Goal: Task Accomplishment & Management: Manage account settings

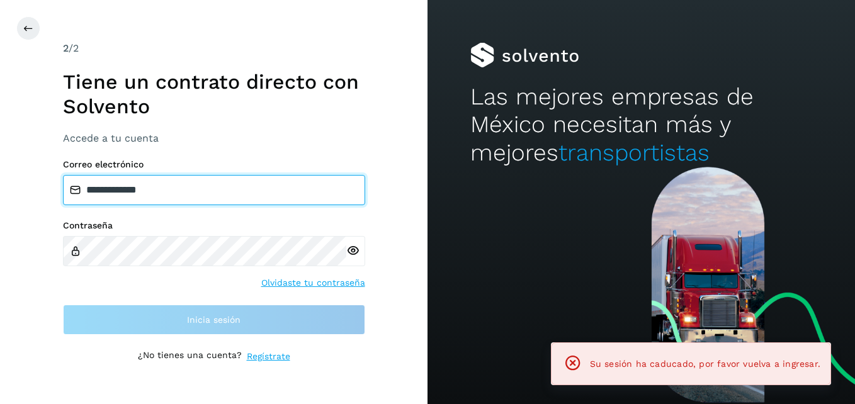
drag, startPoint x: 179, startPoint y: 185, endPoint x: 21, endPoint y: 174, distance: 157.7
click at [21, 174] on div "**********" at bounding box center [213, 202] width 427 height 404
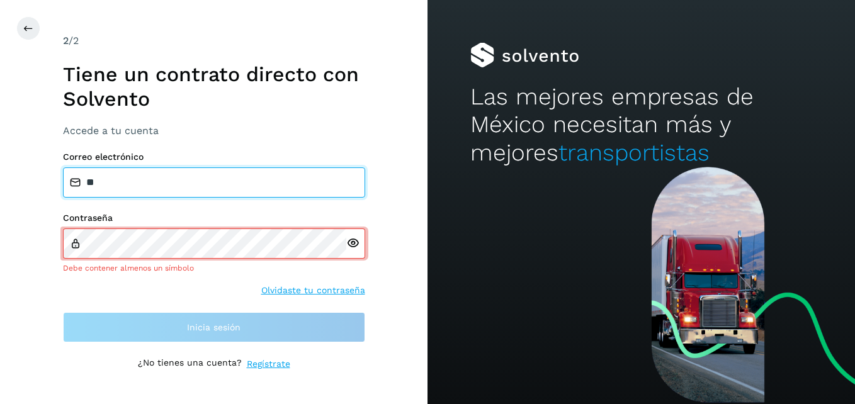
type input "**********"
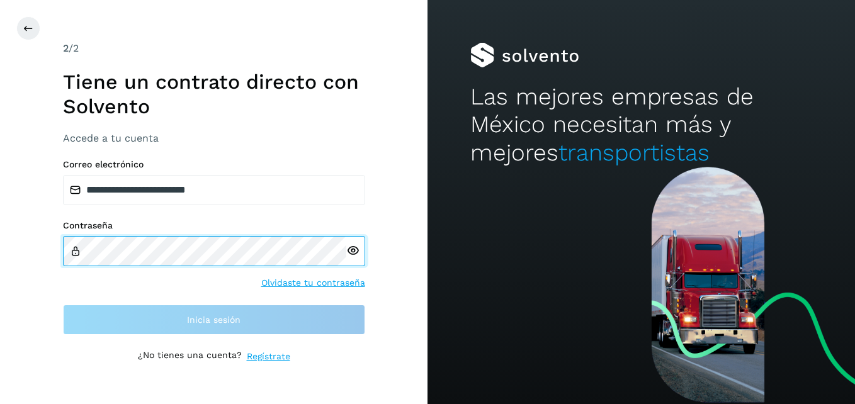
click at [13, 262] on div "**********" at bounding box center [213, 202] width 427 height 404
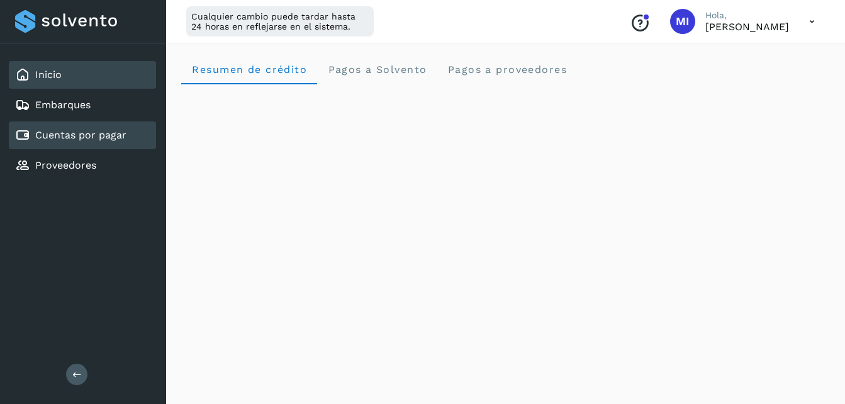
click at [128, 125] on div "Cuentas por pagar" at bounding box center [82, 135] width 147 height 28
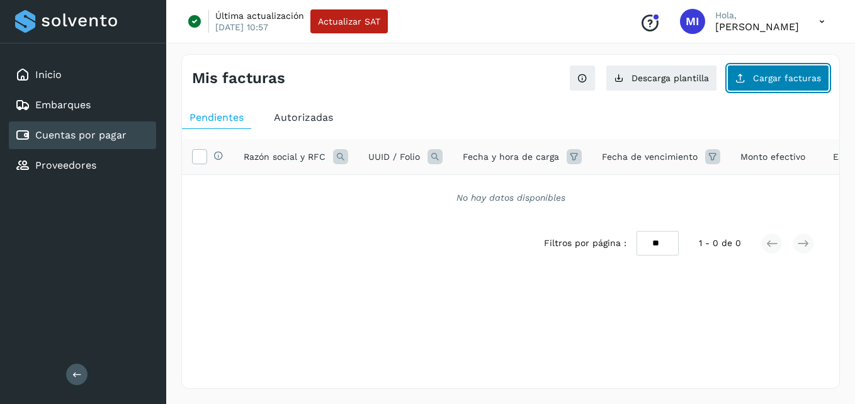
click at [769, 87] on button "Cargar facturas" at bounding box center [778, 78] width 102 height 26
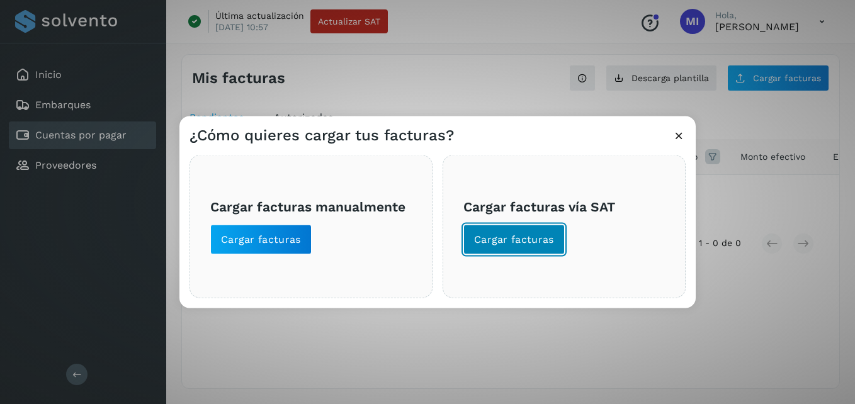
click at [539, 244] on span "Cargar facturas" at bounding box center [514, 240] width 80 height 14
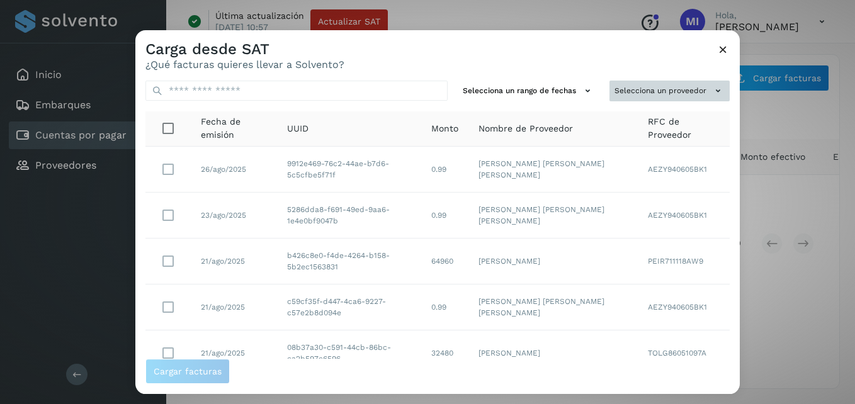
click at [711, 89] on icon at bounding box center [717, 90] width 13 height 13
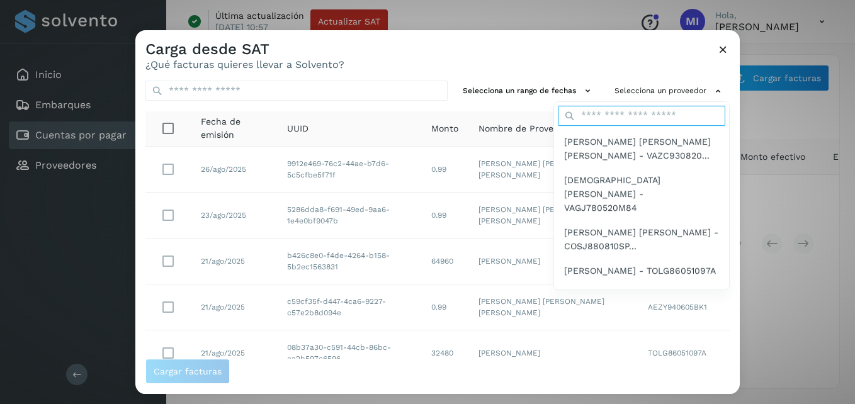
click at [656, 113] on input "text" at bounding box center [641, 116] width 167 height 20
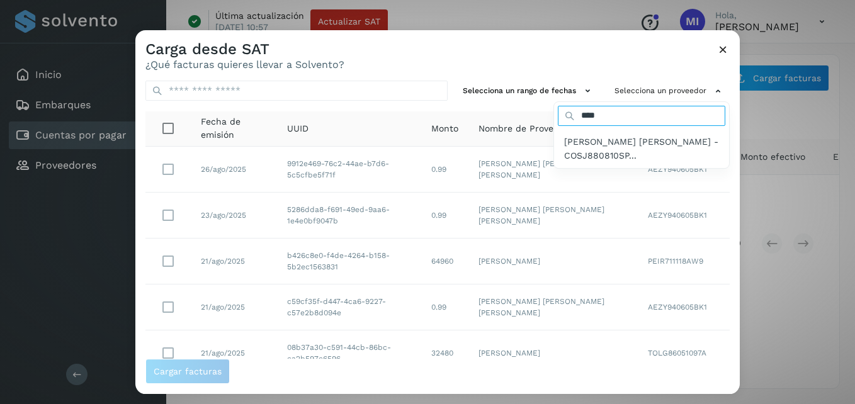
type input "****"
click at [636, 70] on div at bounding box center [562, 232] width 855 height 404
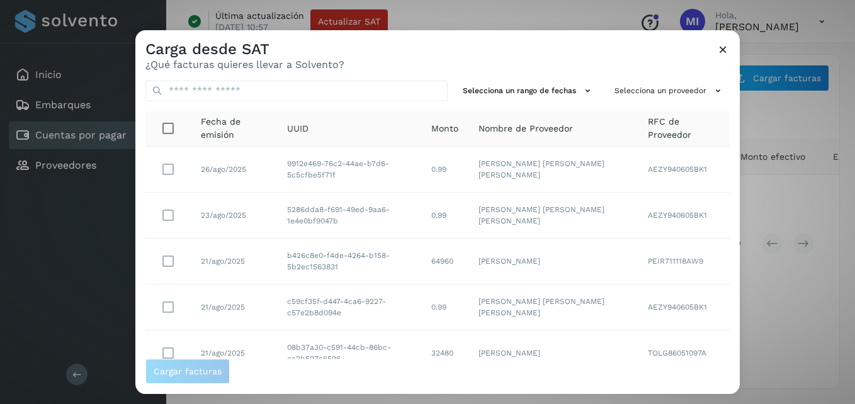
click at [722, 53] on icon at bounding box center [722, 49] width 13 height 13
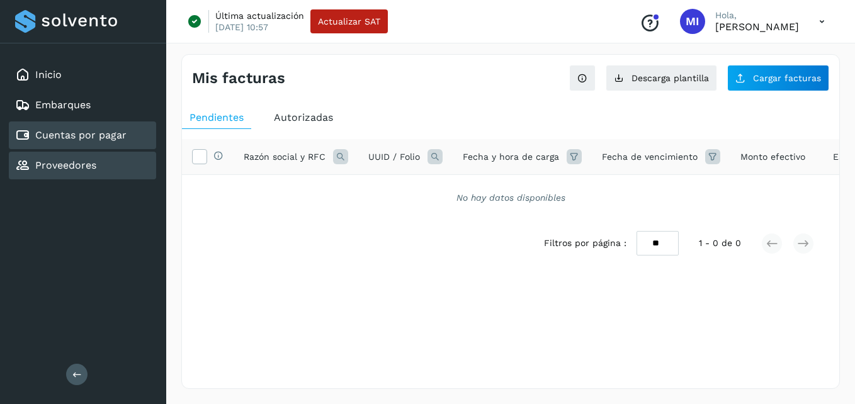
click at [96, 165] on div "Proveedores" at bounding box center [82, 166] width 147 height 28
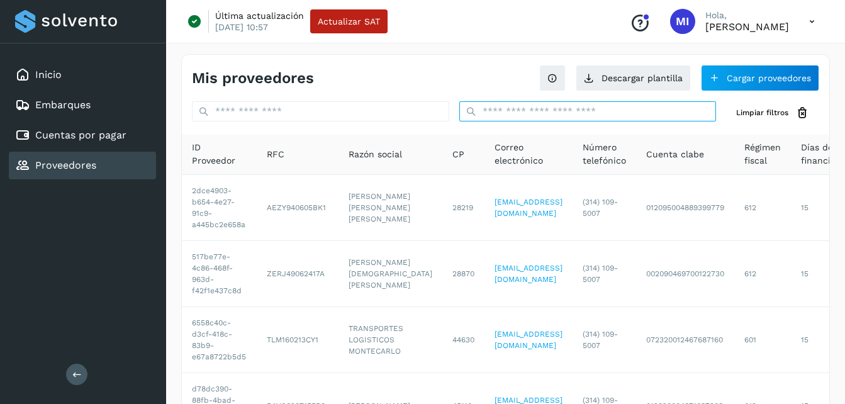
click at [564, 116] on input "text" at bounding box center [587, 111] width 257 height 20
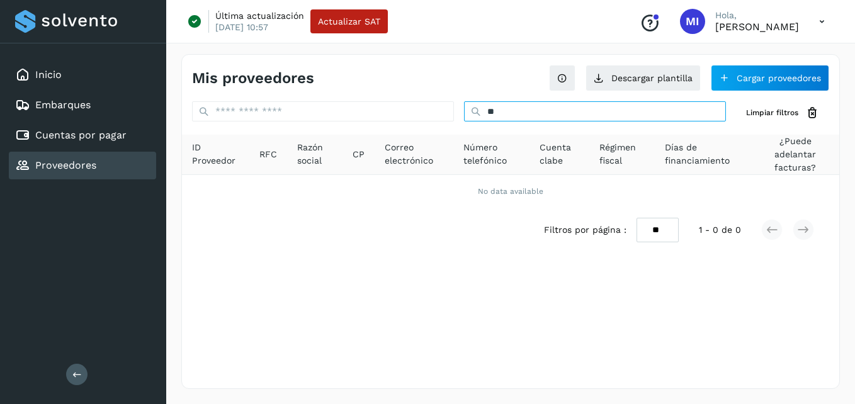
type input "*"
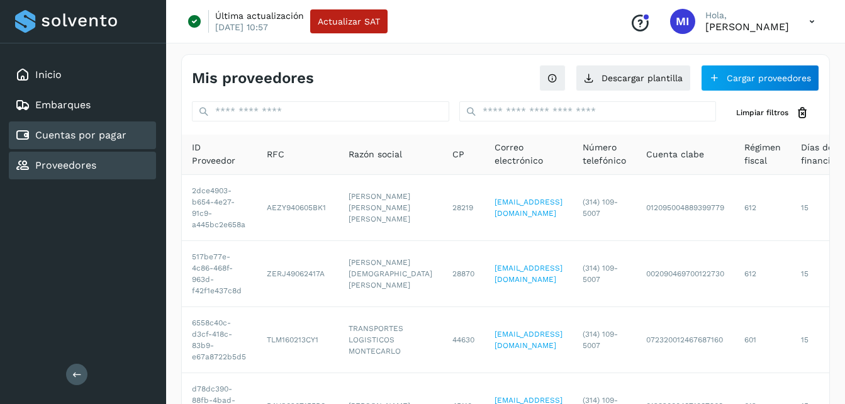
click at [114, 127] on div "Cuentas por pagar" at bounding box center [82, 135] width 147 height 28
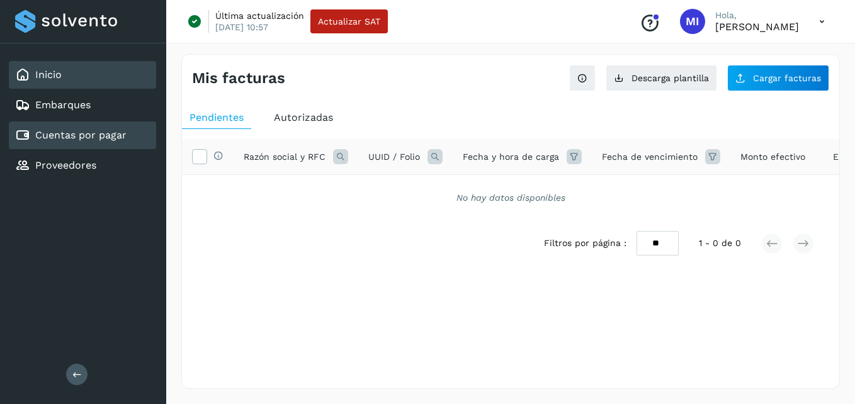
click at [97, 82] on div "Inicio" at bounding box center [82, 75] width 147 height 28
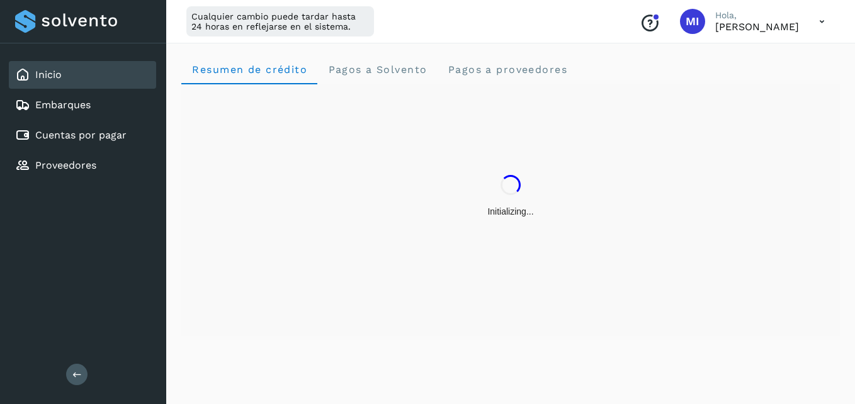
click at [76, 373] on icon at bounding box center [76, 373] width 9 height 9
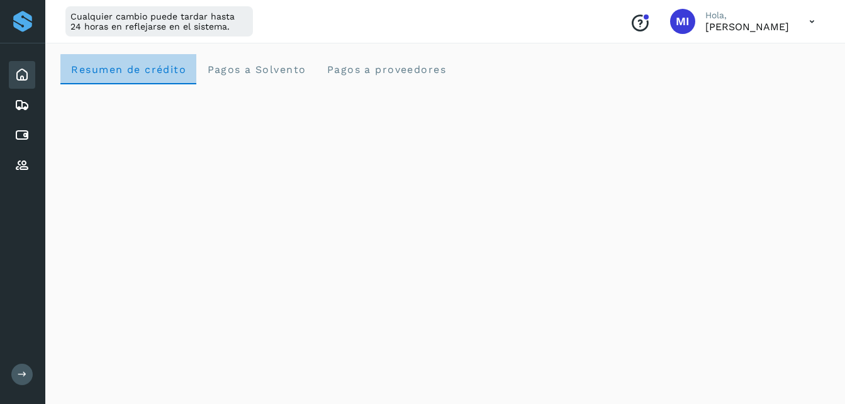
click at [141, 64] on span "Resumen de crédito" at bounding box center [128, 70] width 116 height 12
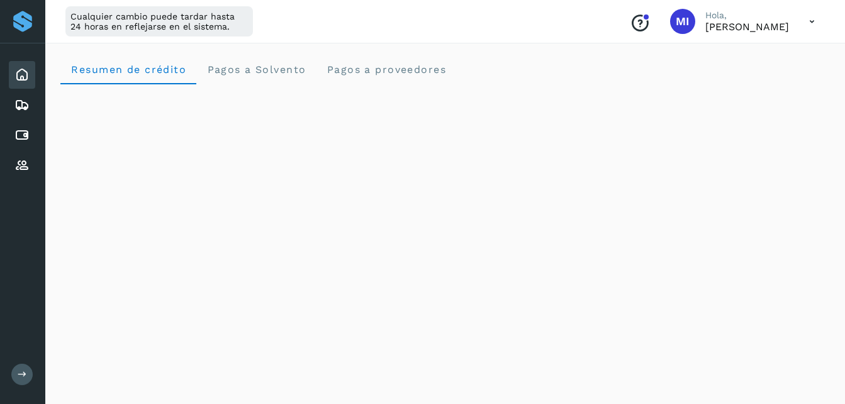
click at [26, 74] on icon at bounding box center [21, 74] width 15 height 15
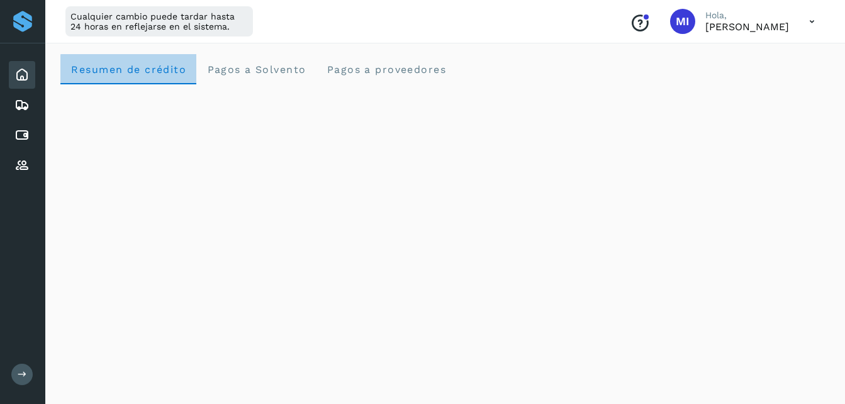
click at [106, 76] on crédito "Resumen de crédito" at bounding box center [128, 69] width 136 height 30
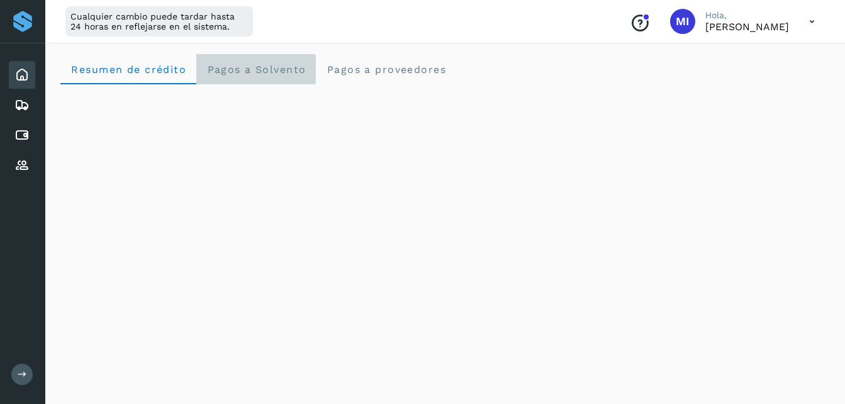
click at [264, 77] on Solvento "Pagos a Solvento" at bounding box center [256, 69] width 120 height 30
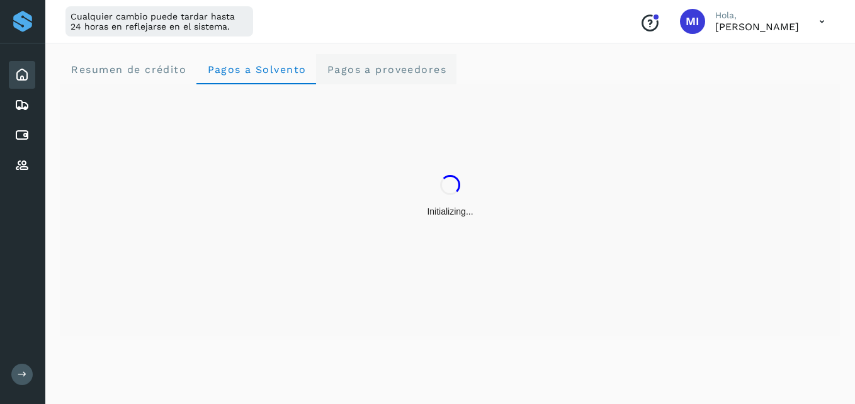
click at [361, 75] on span "Pagos a proveedores" at bounding box center [386, 70] width 120 height 12
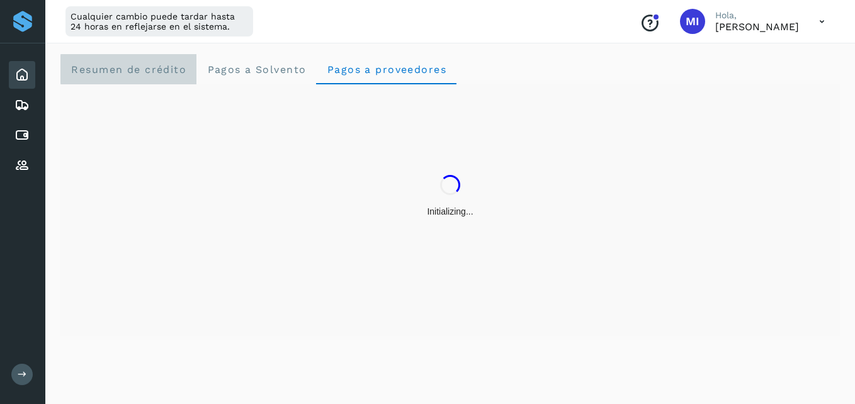
click at [181, 67] on span "Resumen de crédito" at bounding box center [128, 70] width 116 height 12
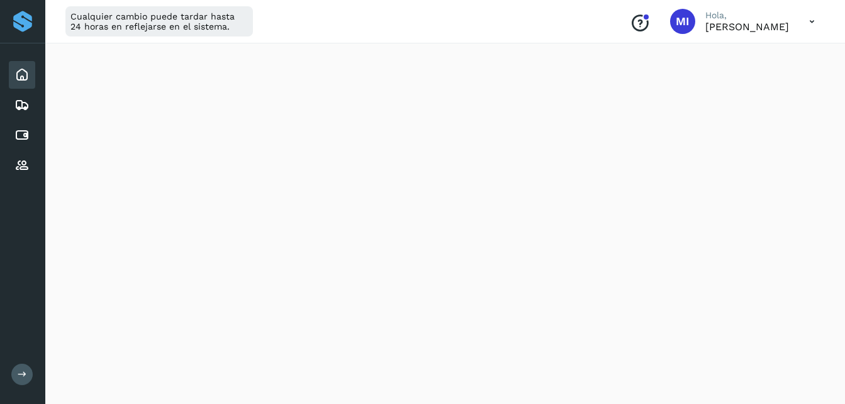
scroll to position [654, 0]
click at [26, 79] on icon at bounding box center [21, 74] width 15 height 15
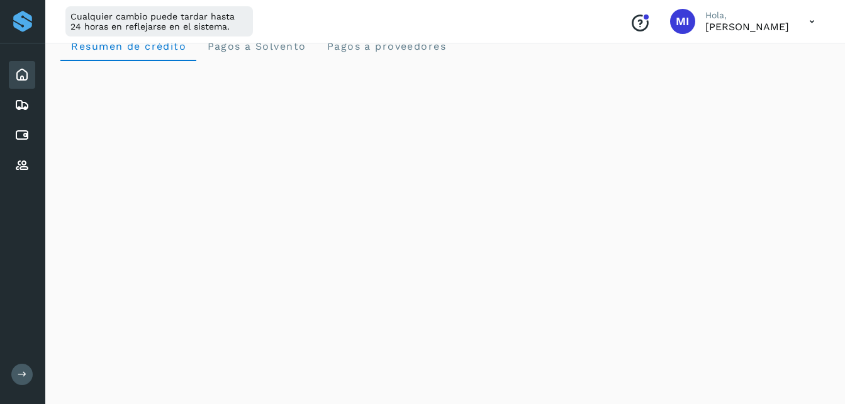
scroll to position [0, 0]
